Goal: Check status: Check status

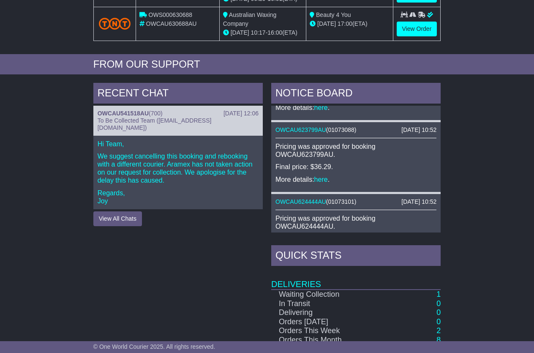
scroll to position [438, 0]
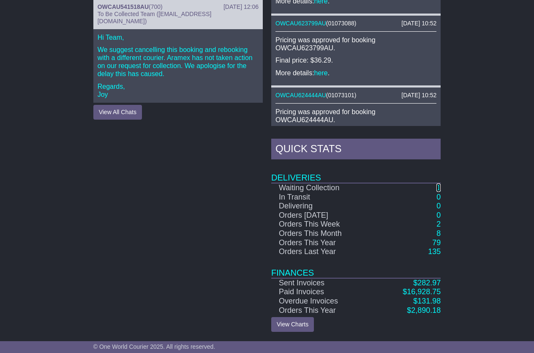
click at [439, 191] on link "1" at bounding box center [439, 187] width 4 height 8
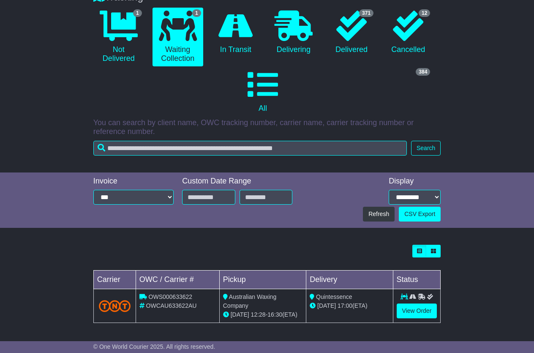
scroll to position [104, 0]
click at [414, 305] on link "View Order" at bounding box center [417, 310] width 41 height 15
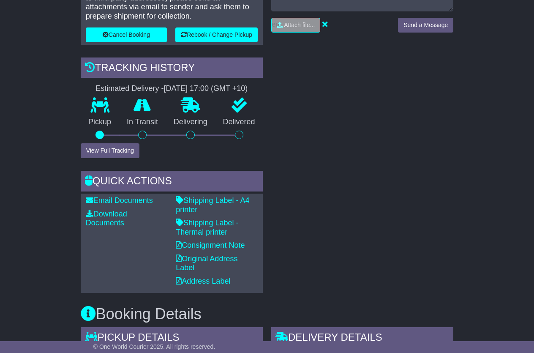
scroll to position [296, 0]
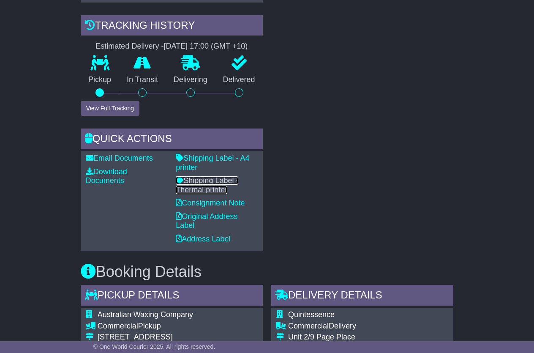
click at [202, 187] on link "Shipping Label - Thermal printer" at bounding box center [207, 185] width 63 height 18
